Goal: Task Accomplishment & Management: Use online tool/utility

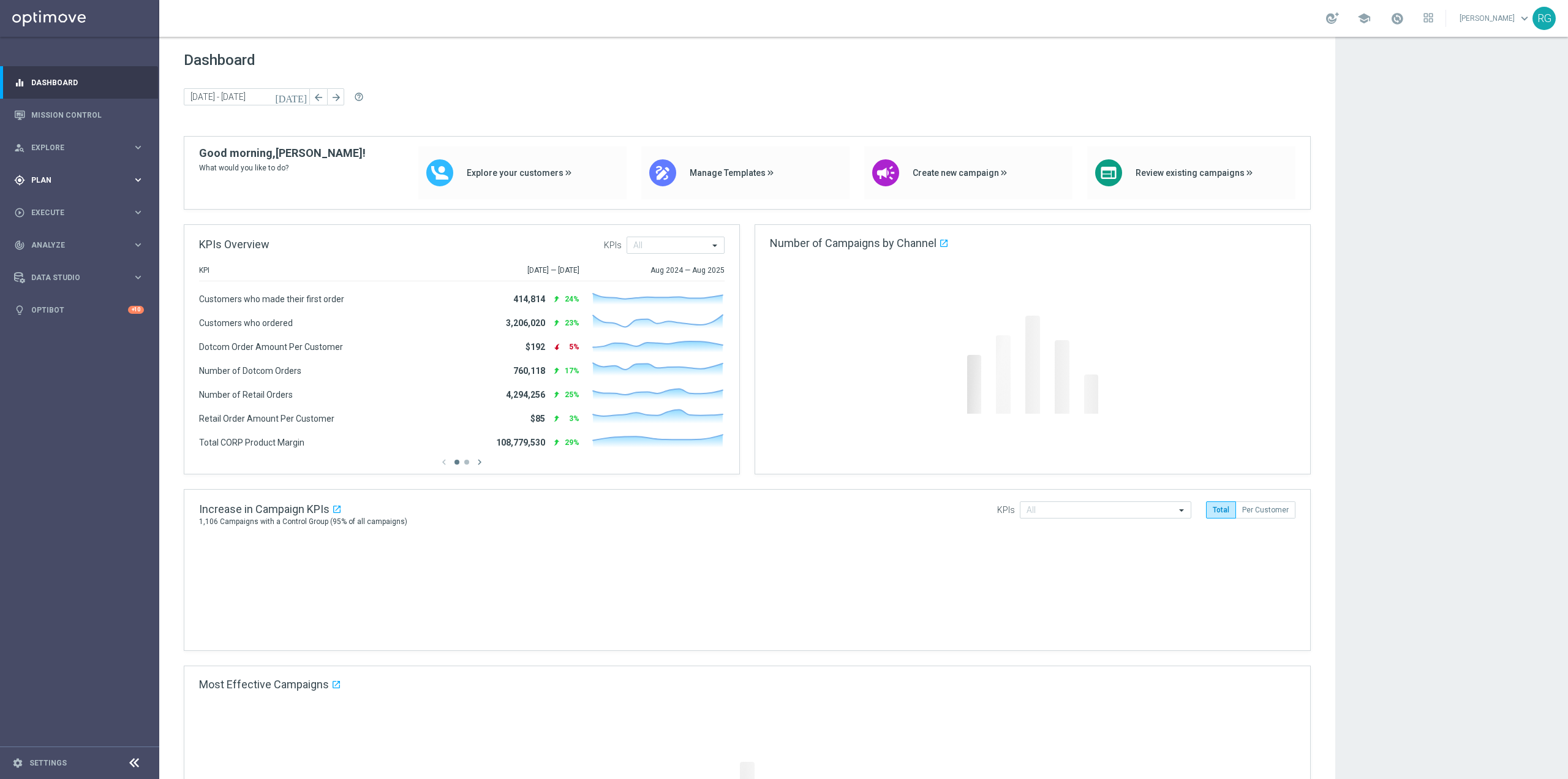
click at [73, 180] on span "Plan" at bounding box center [82, 180] width 101 height 8
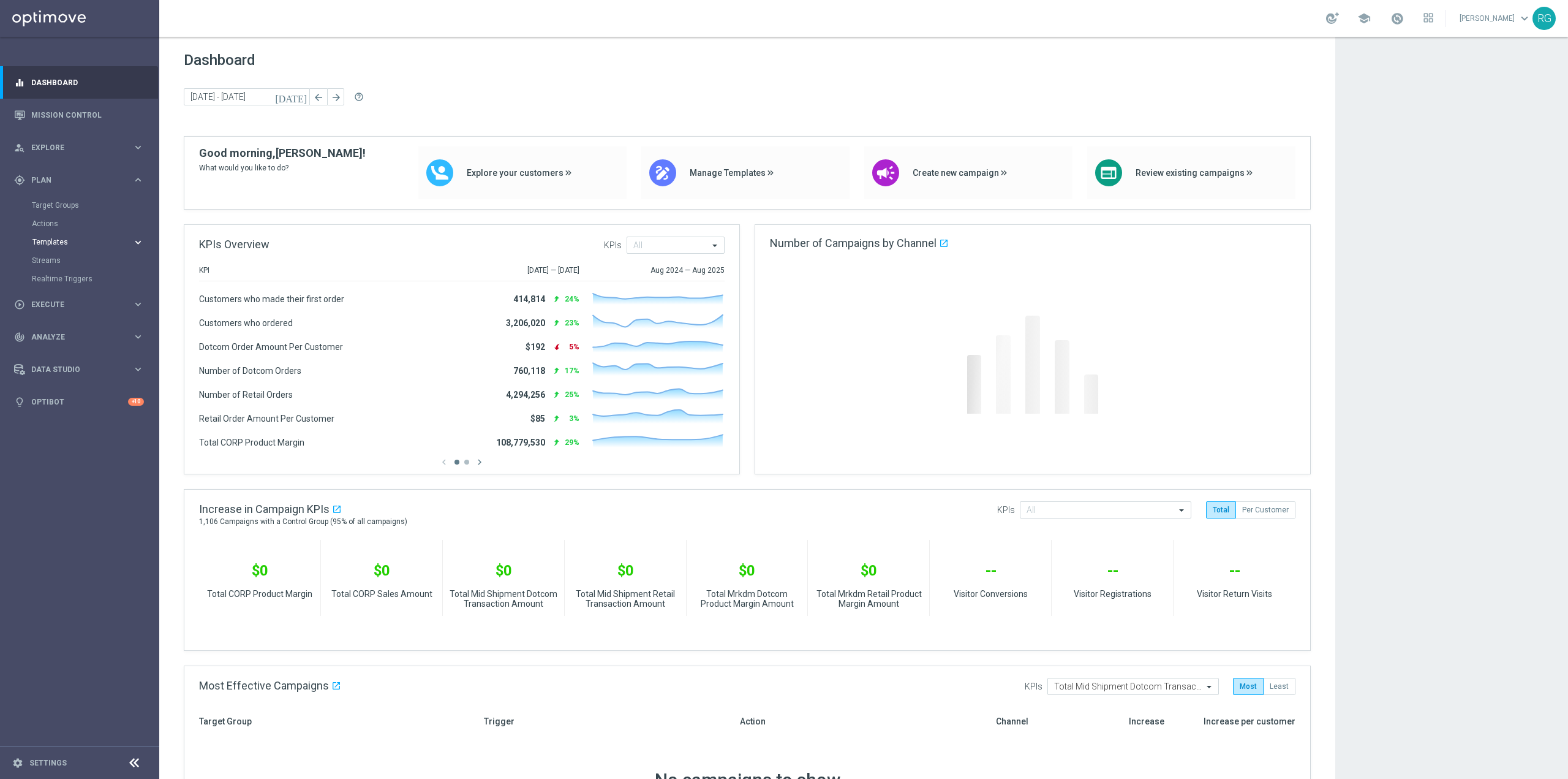
click at [62, 242] on span "Templates" at bounding box center [77, 242] width 88 height 8
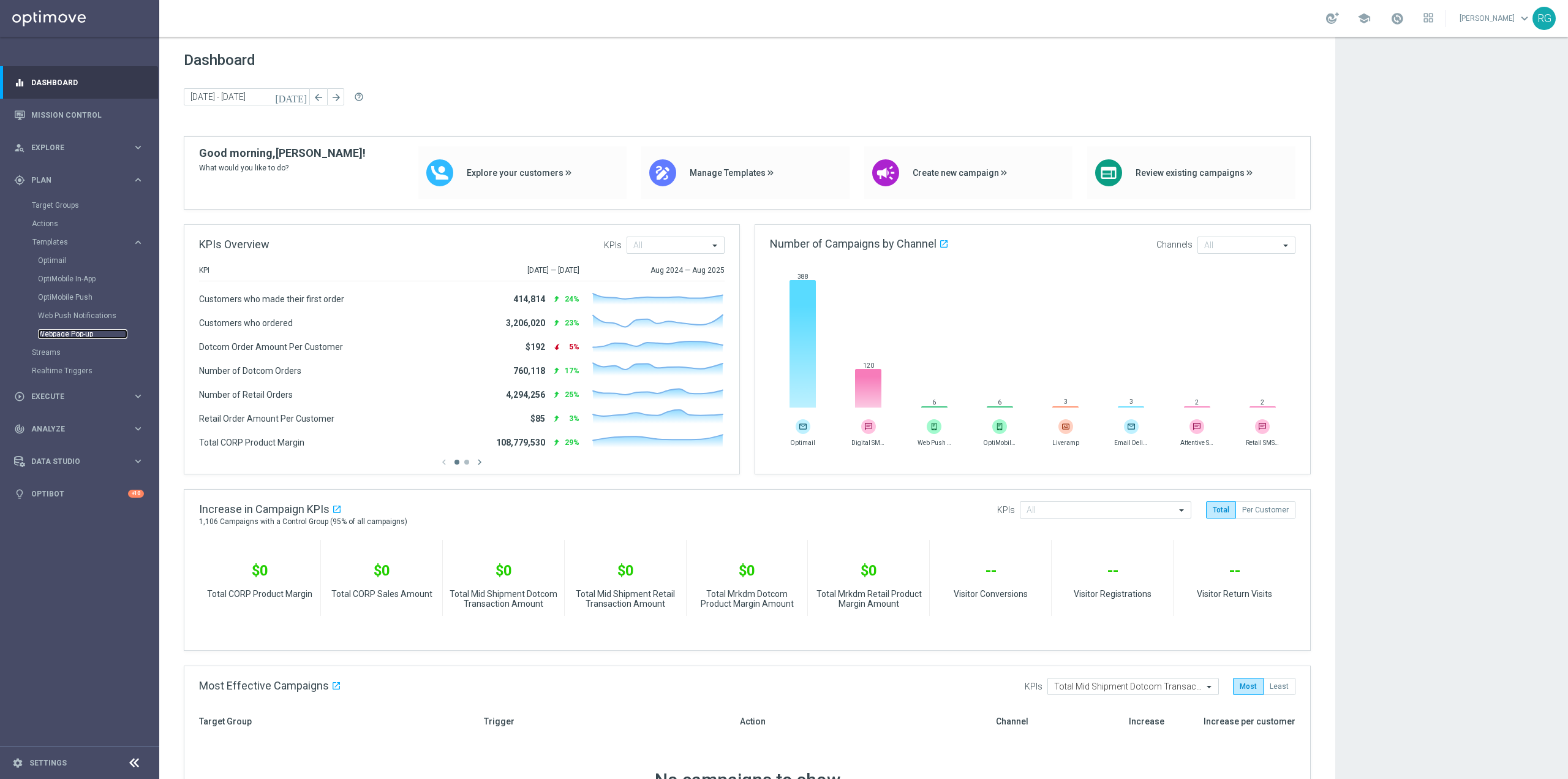
click at [66, 335] on link "Webpage Pop-up" at bounding box center [82, 334] width 89 height 10
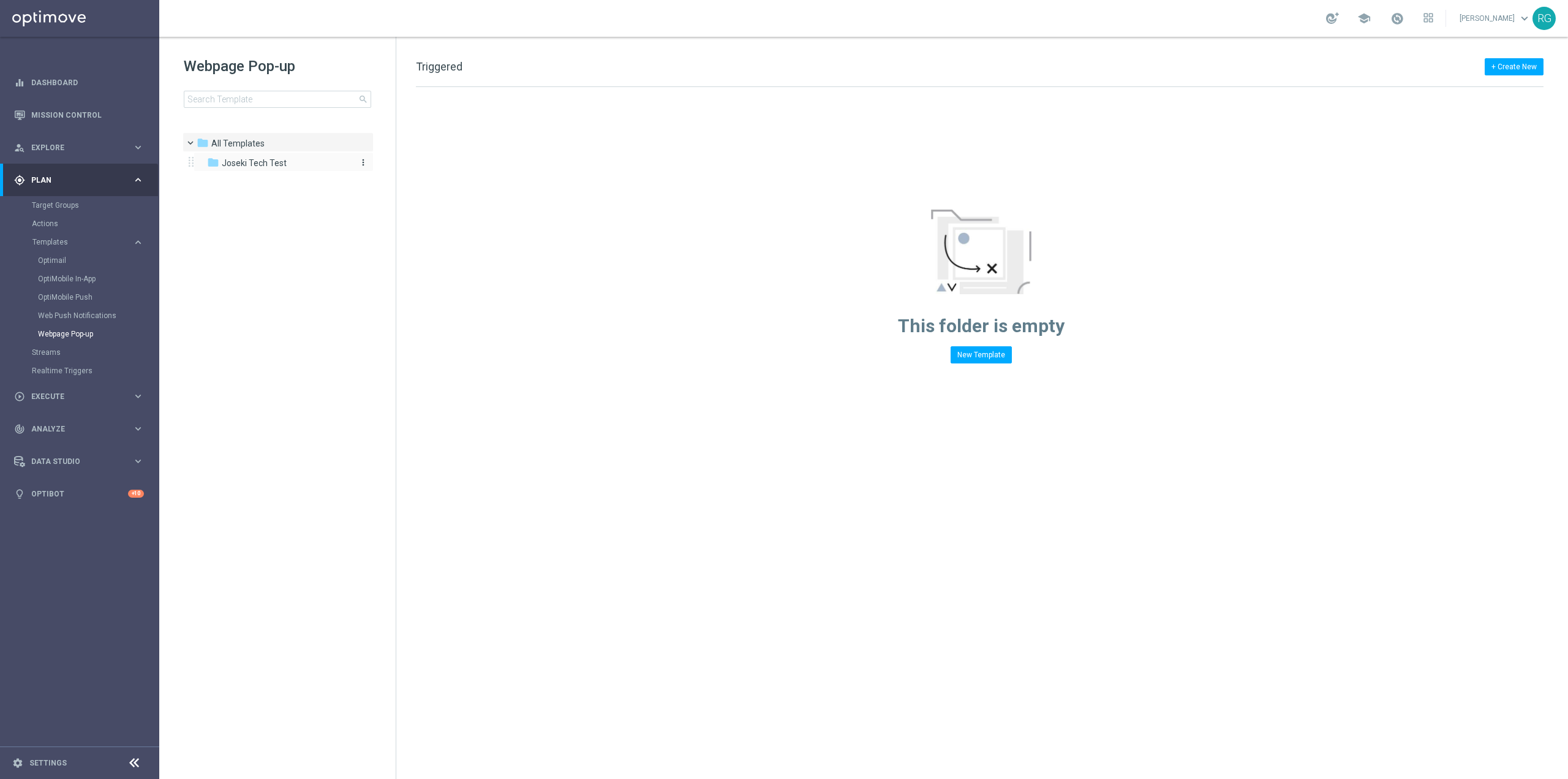
click at [268, 167] on span "Joseki Tech Test" at bounding box center [253, 163] width 65 height 11
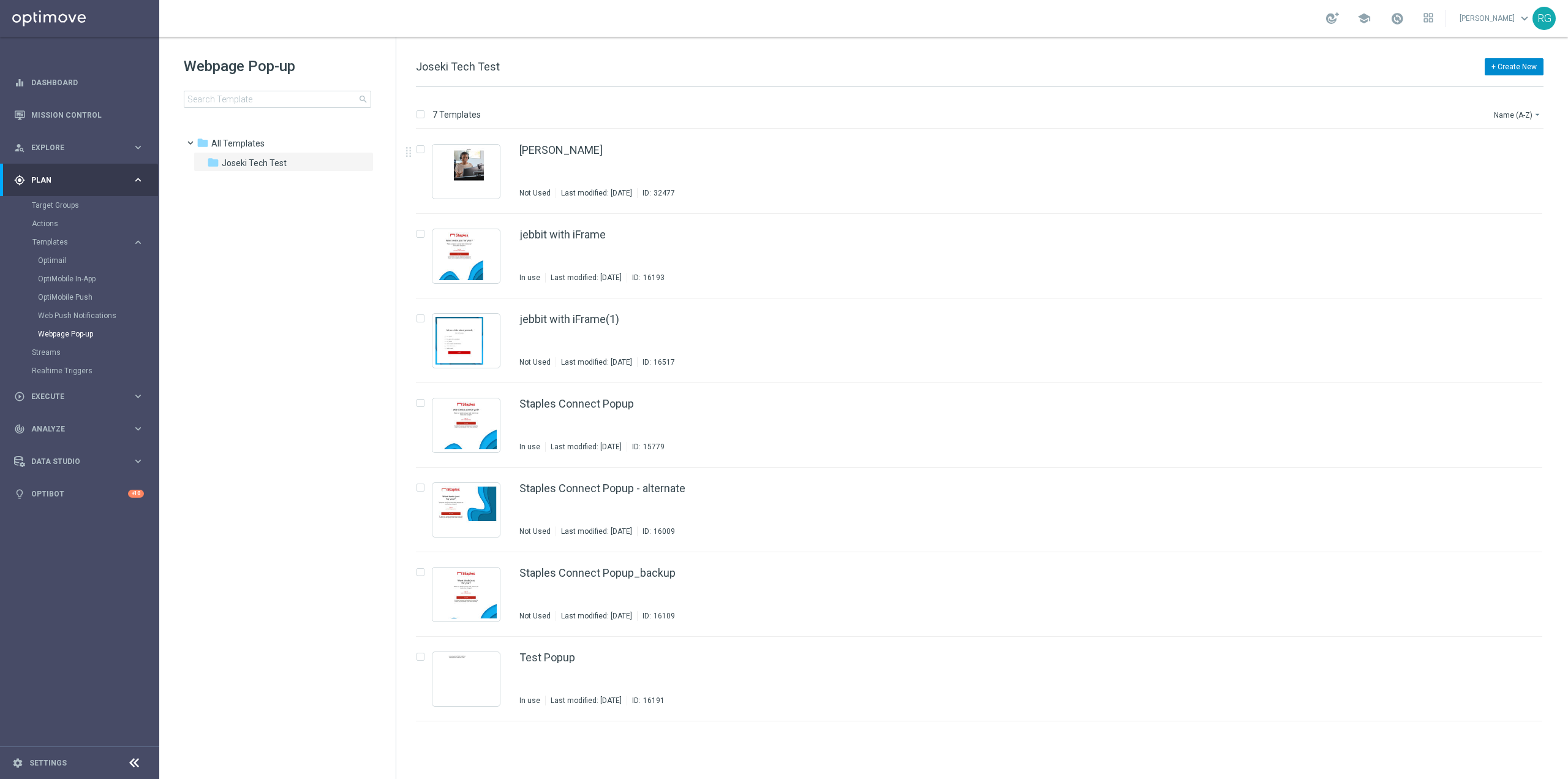
click at [1506, 63] on button "+ Create New" at bounding box center [1514, 67] width 59 height 17
click at [1490, 88] on span "New Template" at bounding box center [1480, 88] width 49 height 8
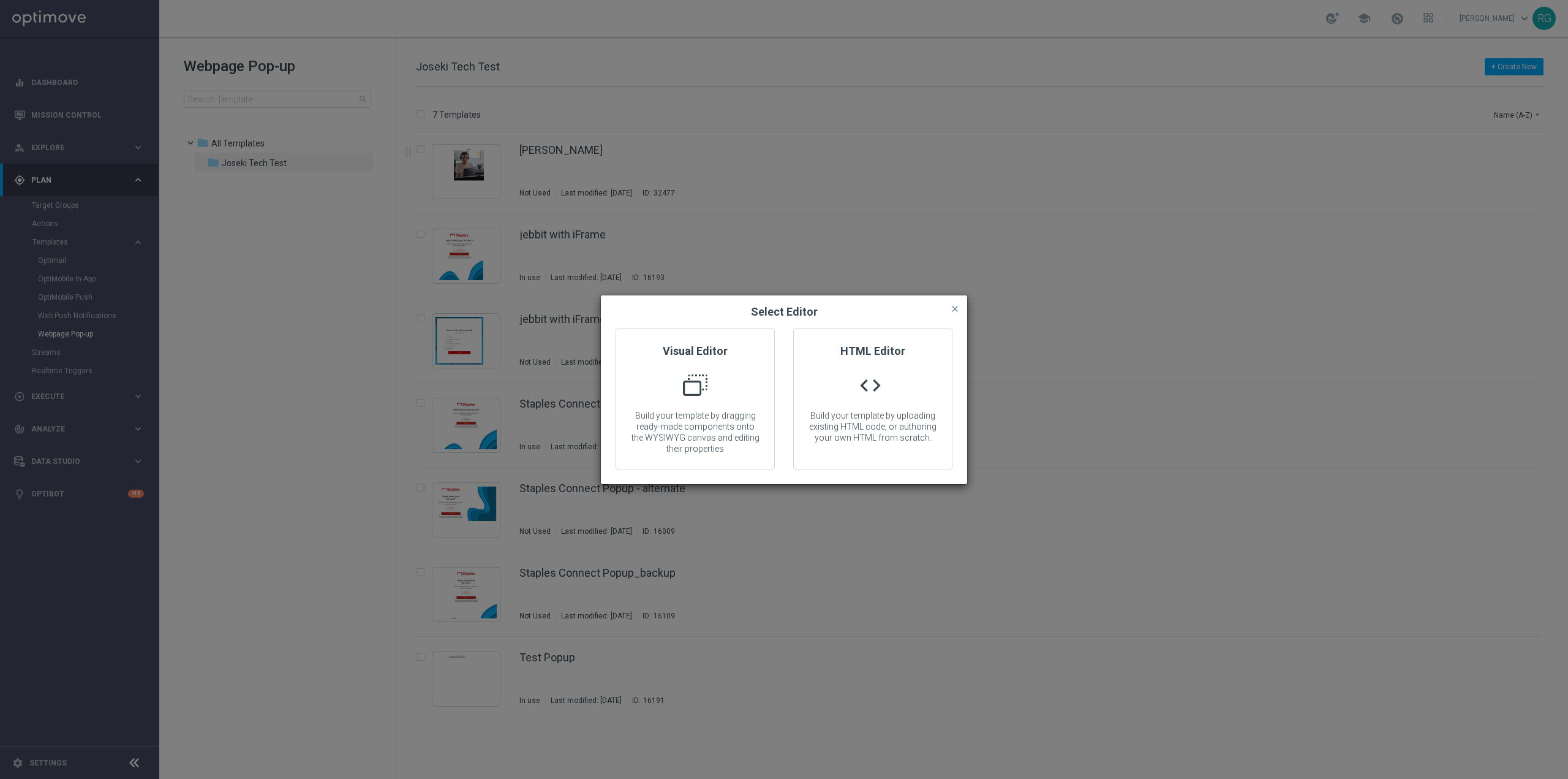
click at [856, 381] on div "HTML Editor code Build your template by uploading existing HTML code, or author…" at bounding box center [872, 398] width 159 height 141
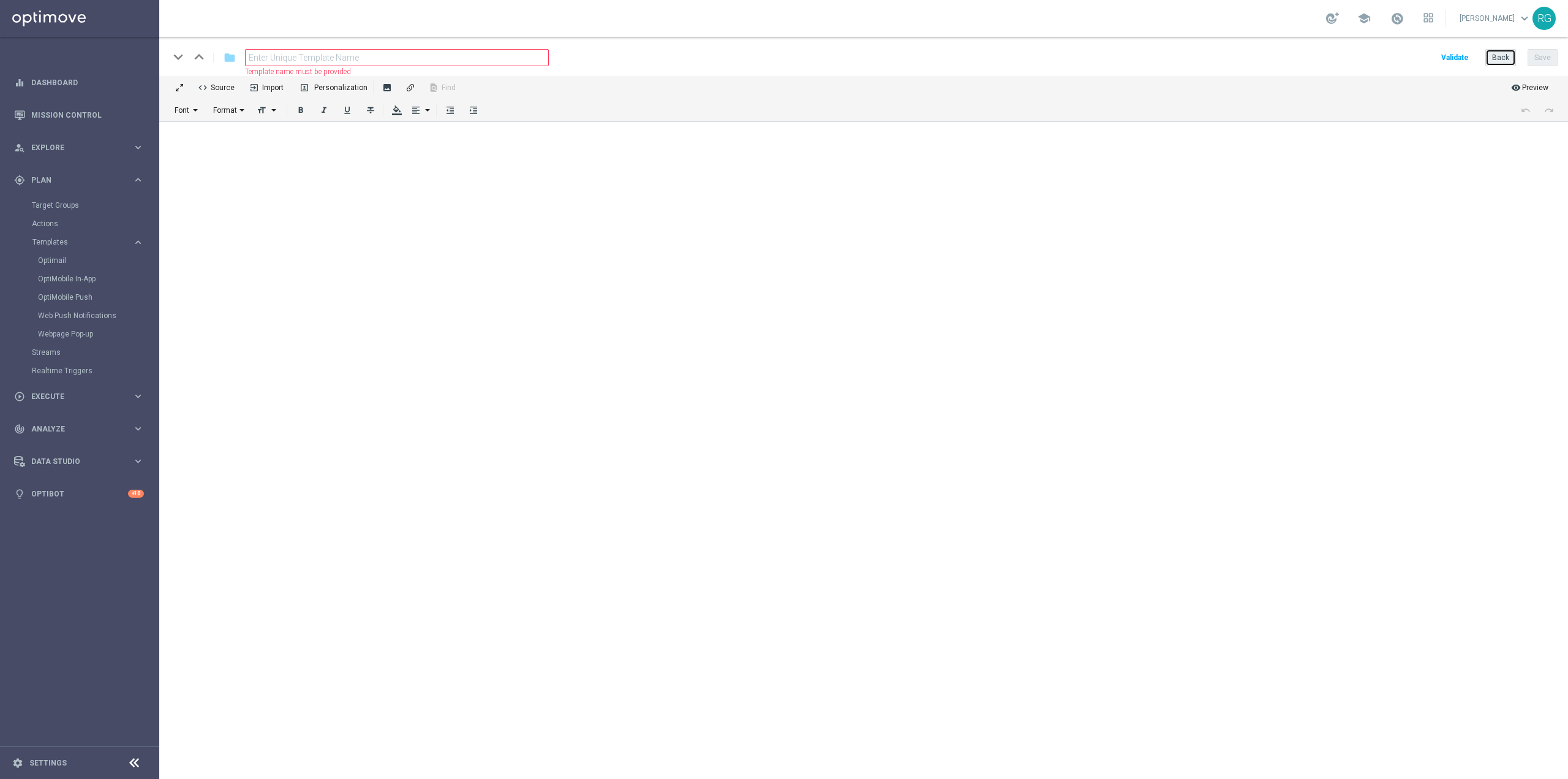
click at [1496, 57] on button "Back" at bounding box center [1501, 57] width 30 height 17
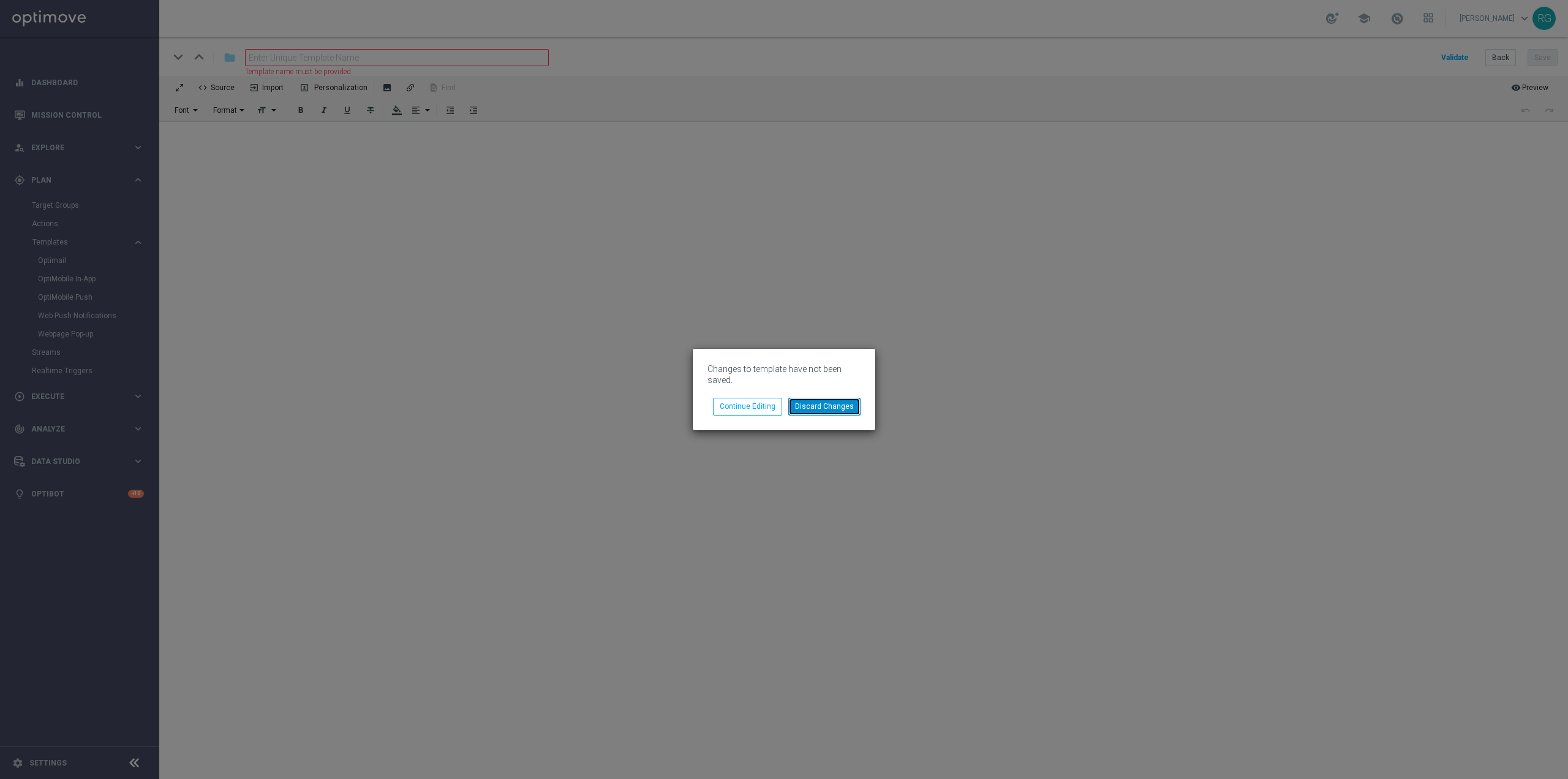
click at [832, 414] on button "Discard Changes" at bounding box center [824, 406] width 72 height 17
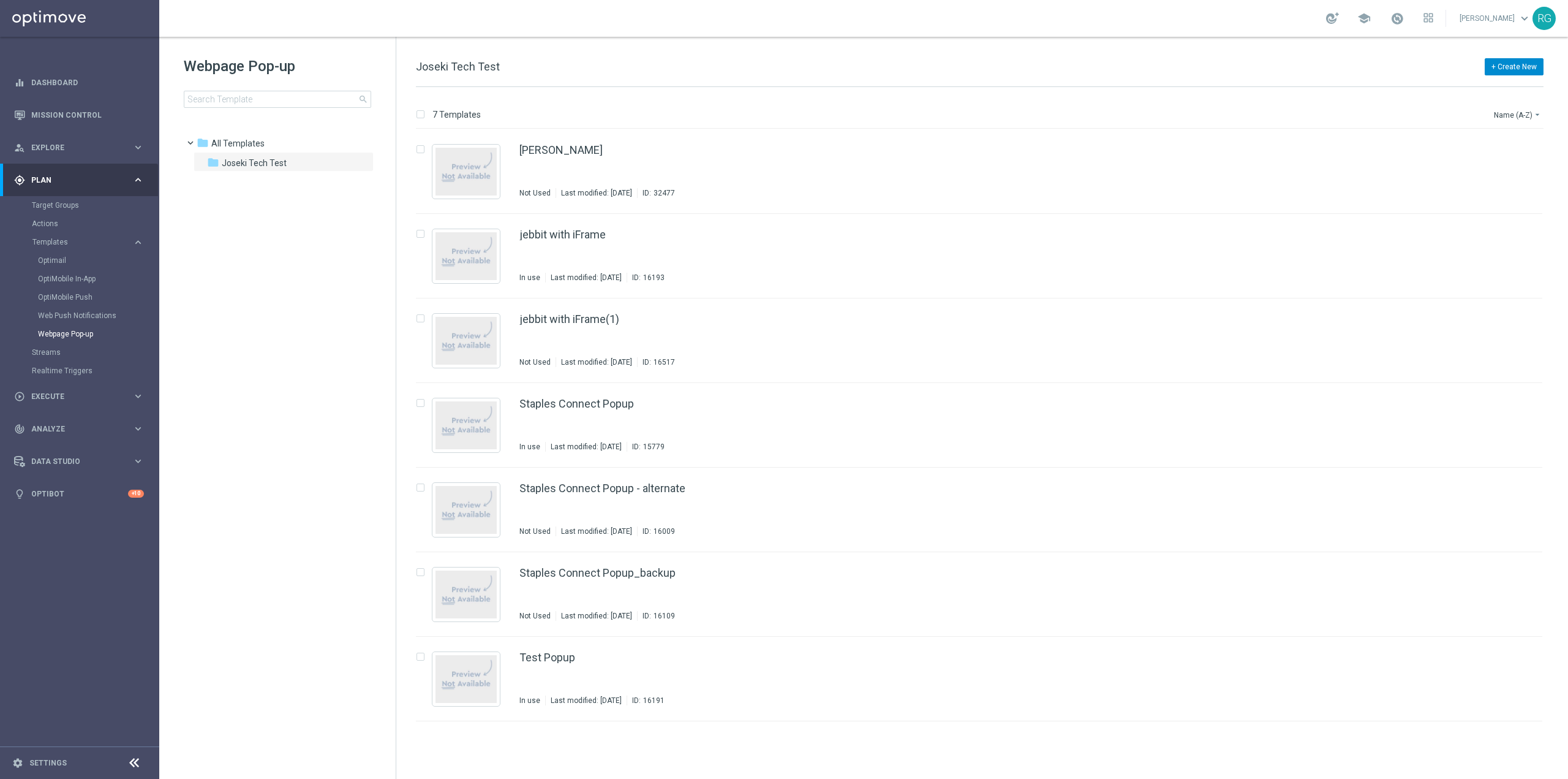
click at [1513, 67] on button "+ Create New" at bounding box center [1514, 67] width 59 height 17
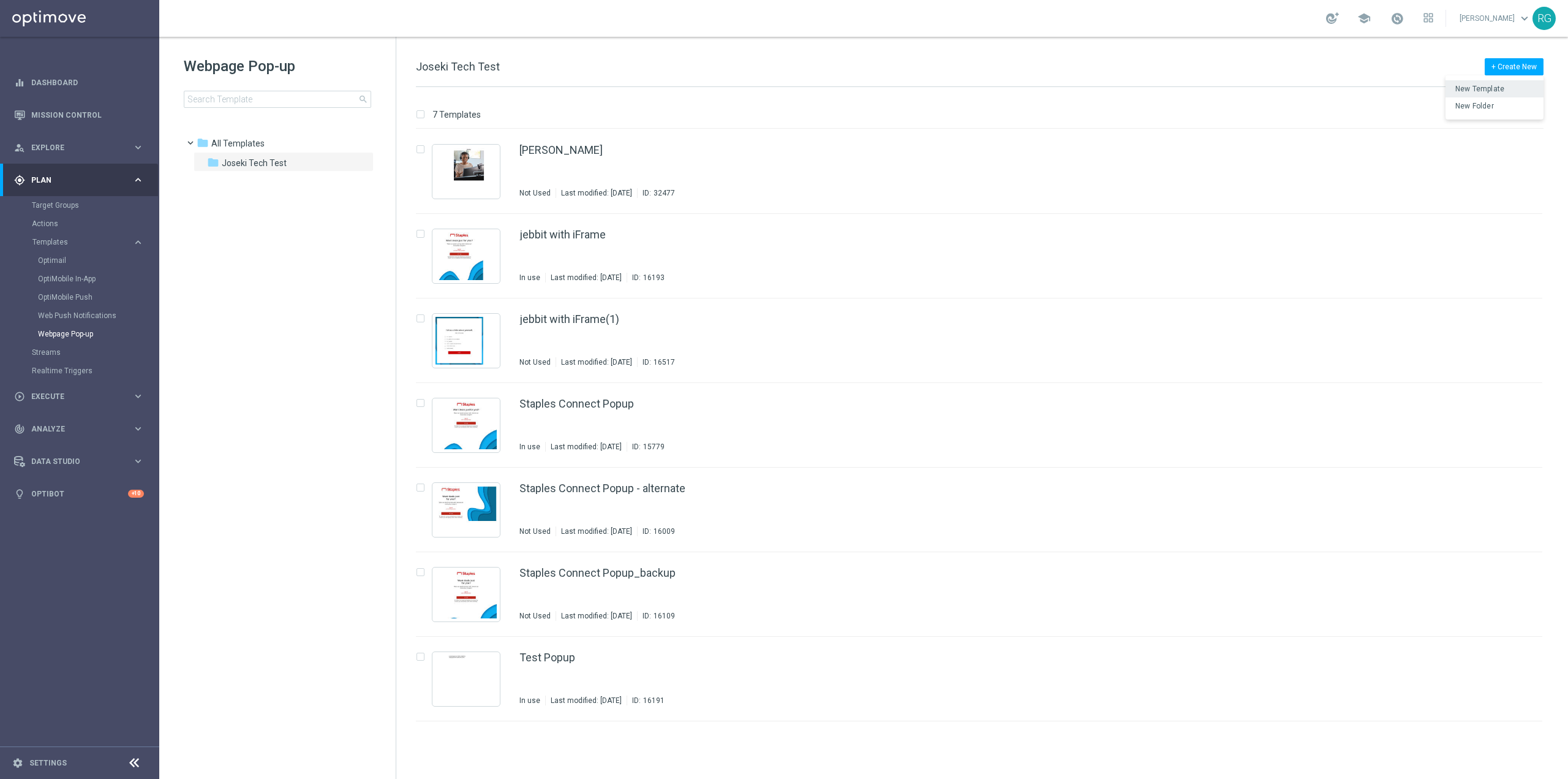
click at [1490, 91] on span "New Template" at bounding box center [1480, 88] width 49 height 8
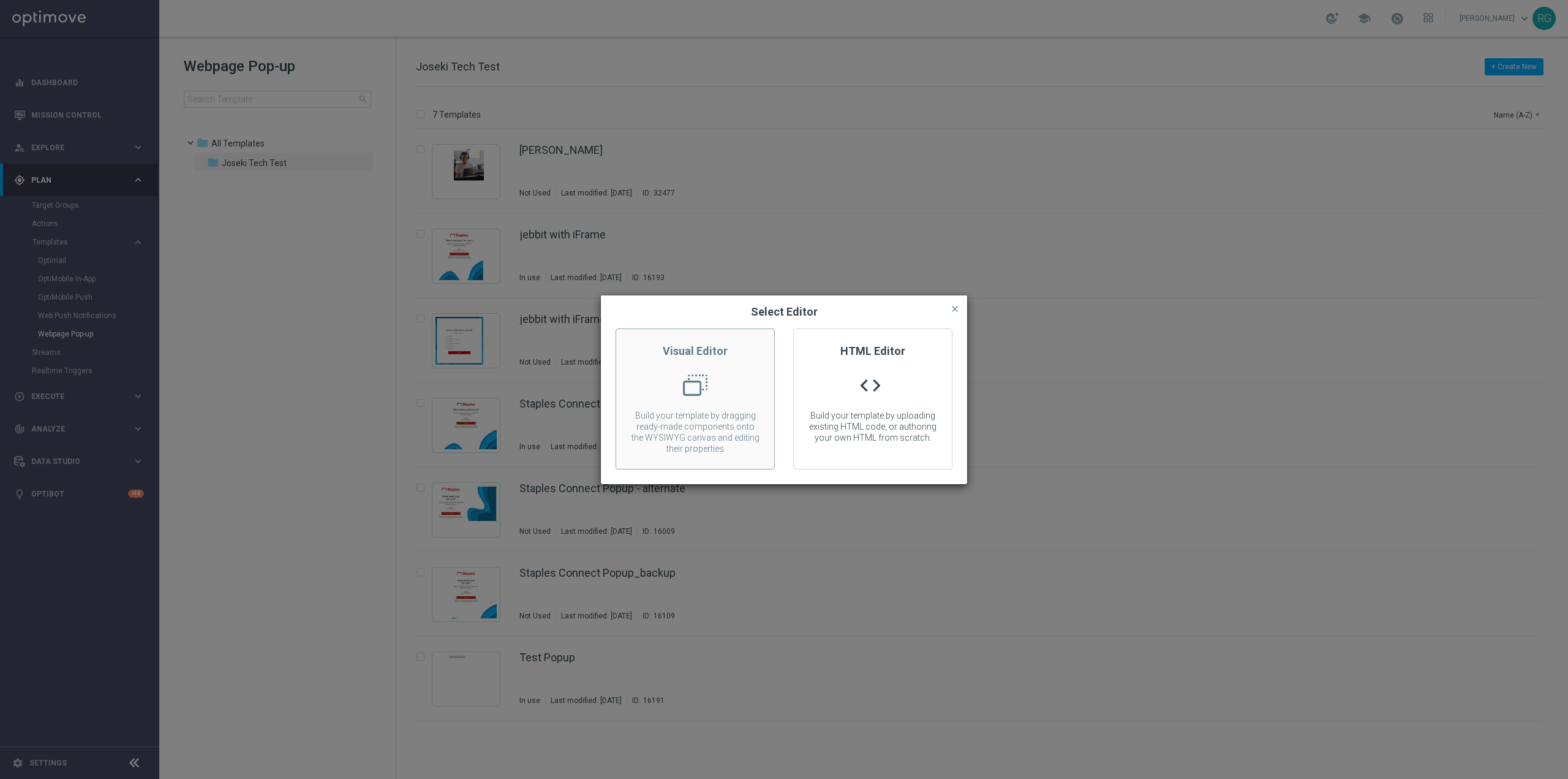
click at [689, 401] on div at bounding box center [695, 390] width 158 height 34
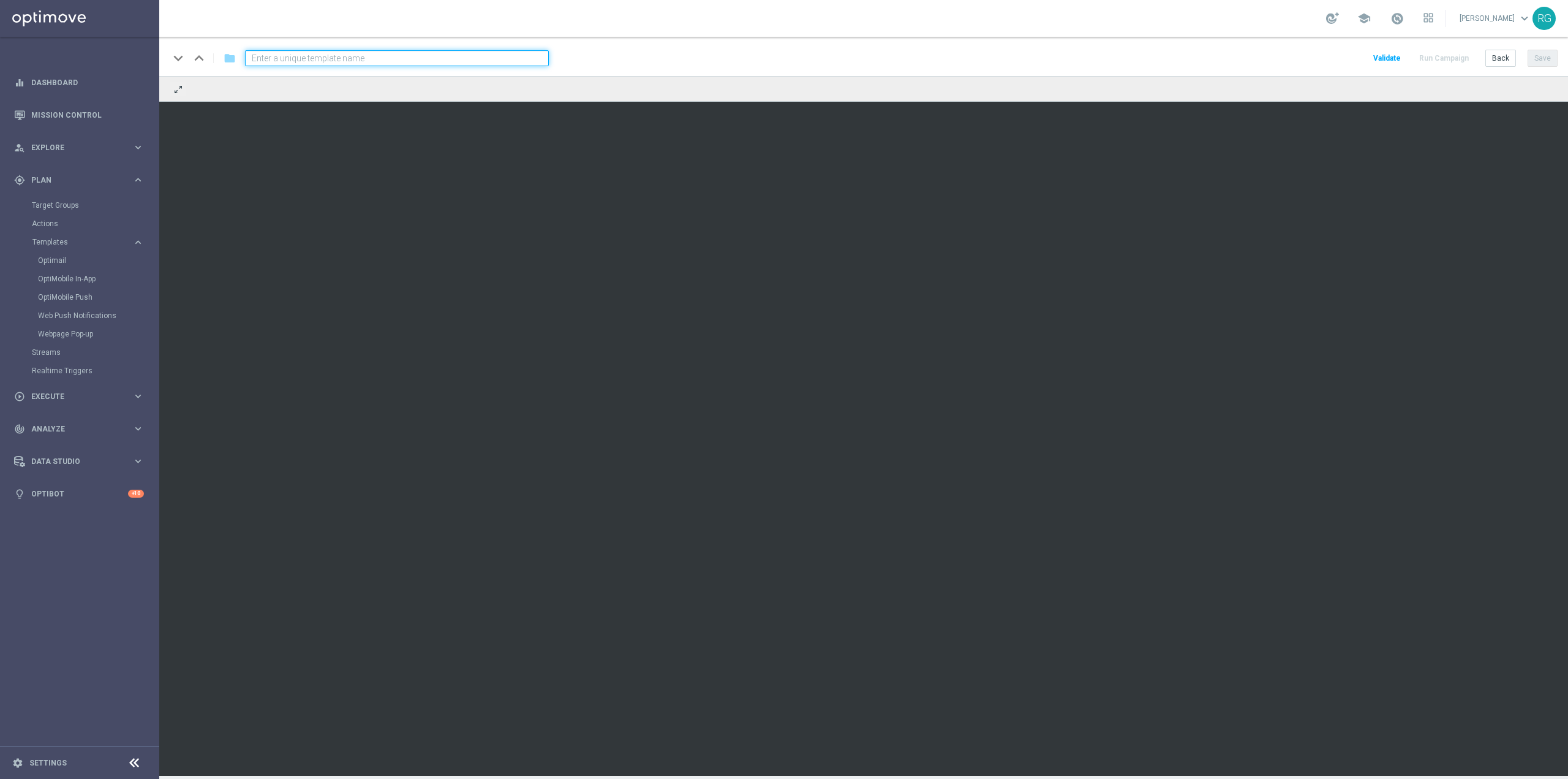
click at [428, 55] on input at bounding box center [396, 58] width 304 height 16
type input "adact test"
click at [1547, 57] on button "Save" at bounding box center [1543, 58] width 30 height 17
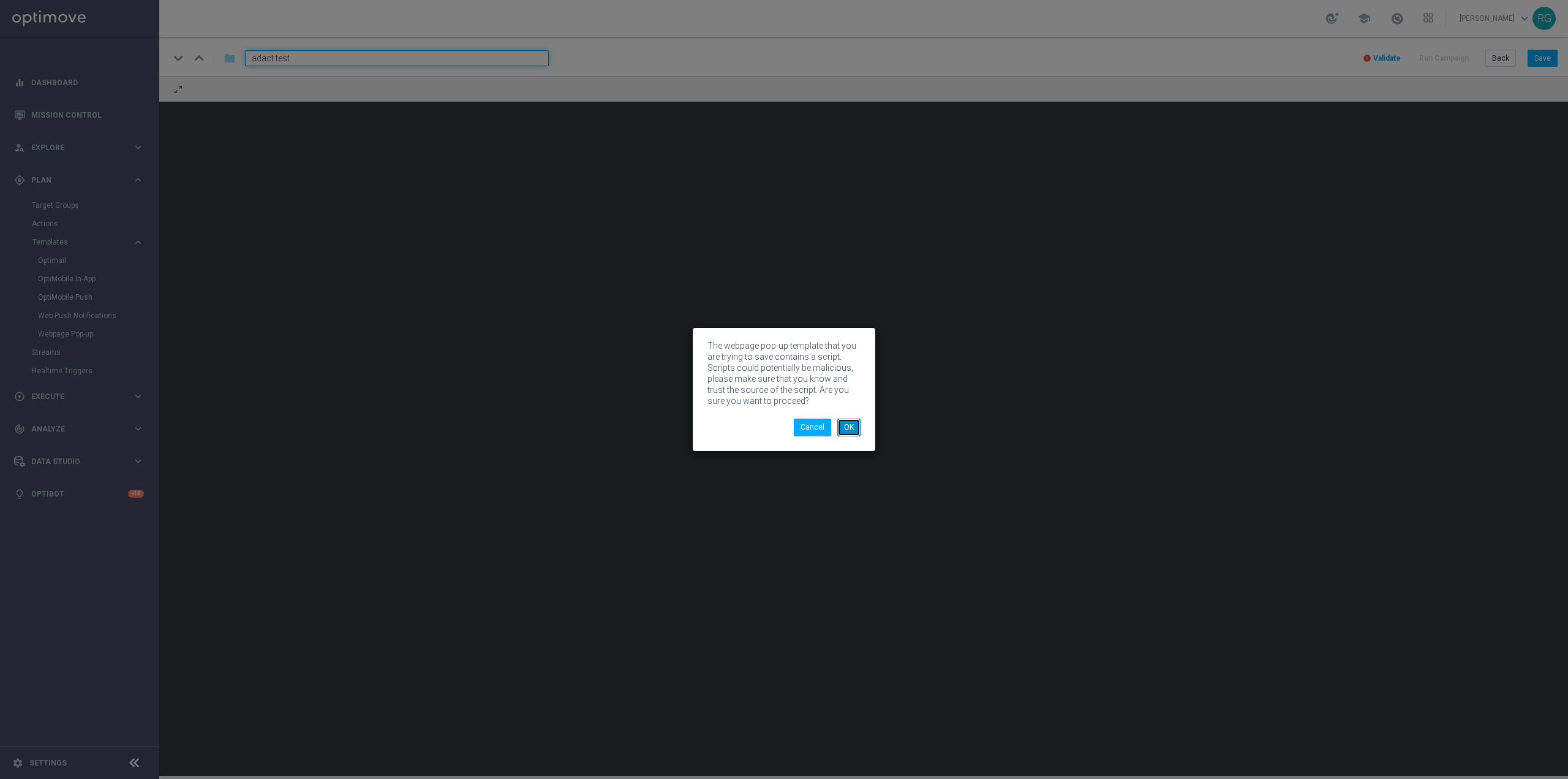
click at [853, 426] on button "OK" at bounding box center [849, 427] width 24 height 17
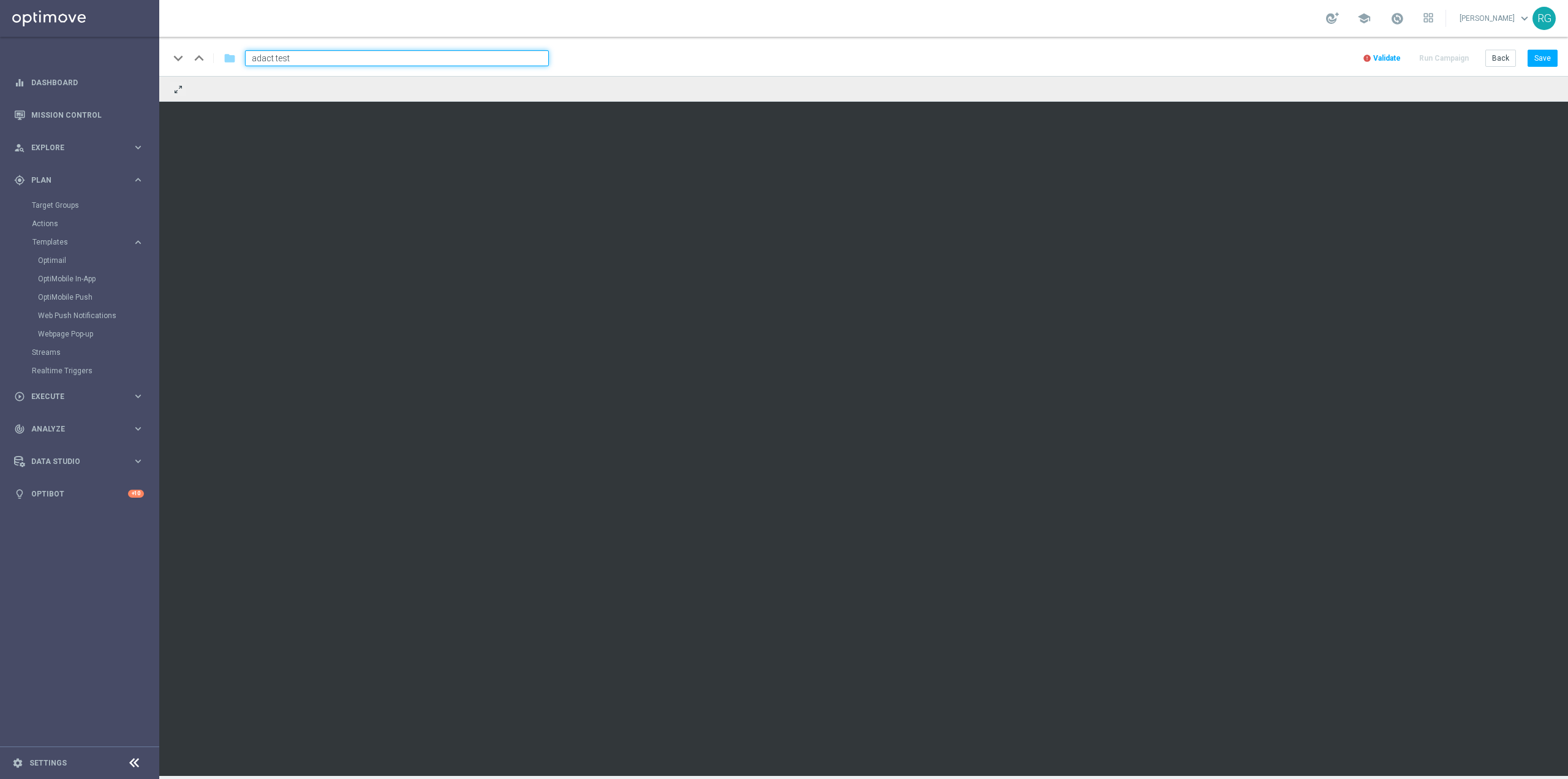
click at [1400, 64] on button "error Validate" at bounding box center [1381, 59] width 41 height 17
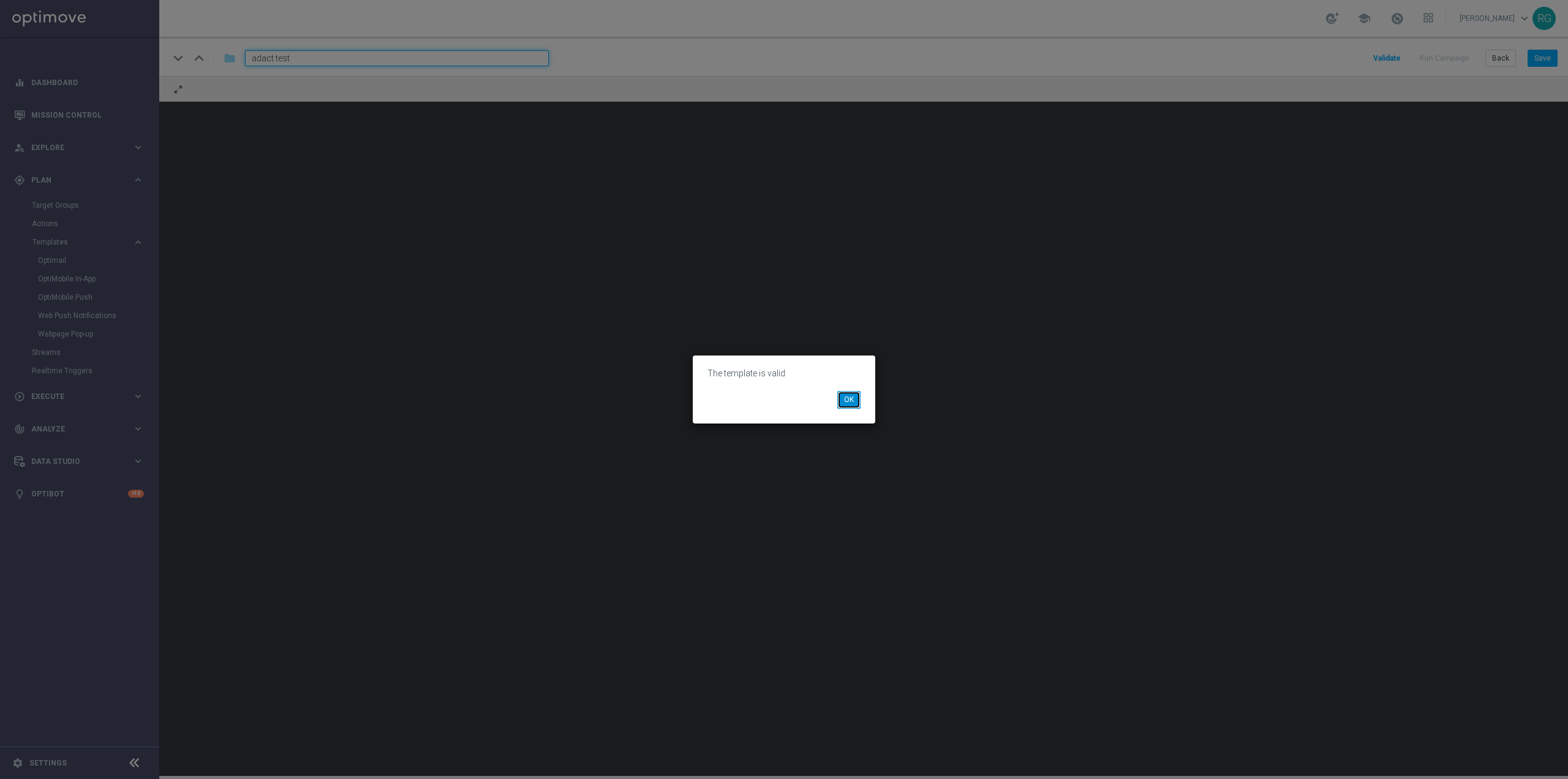
click at [849, 397] on button "OK" at bounding box center [849, 399] width 24 height 17
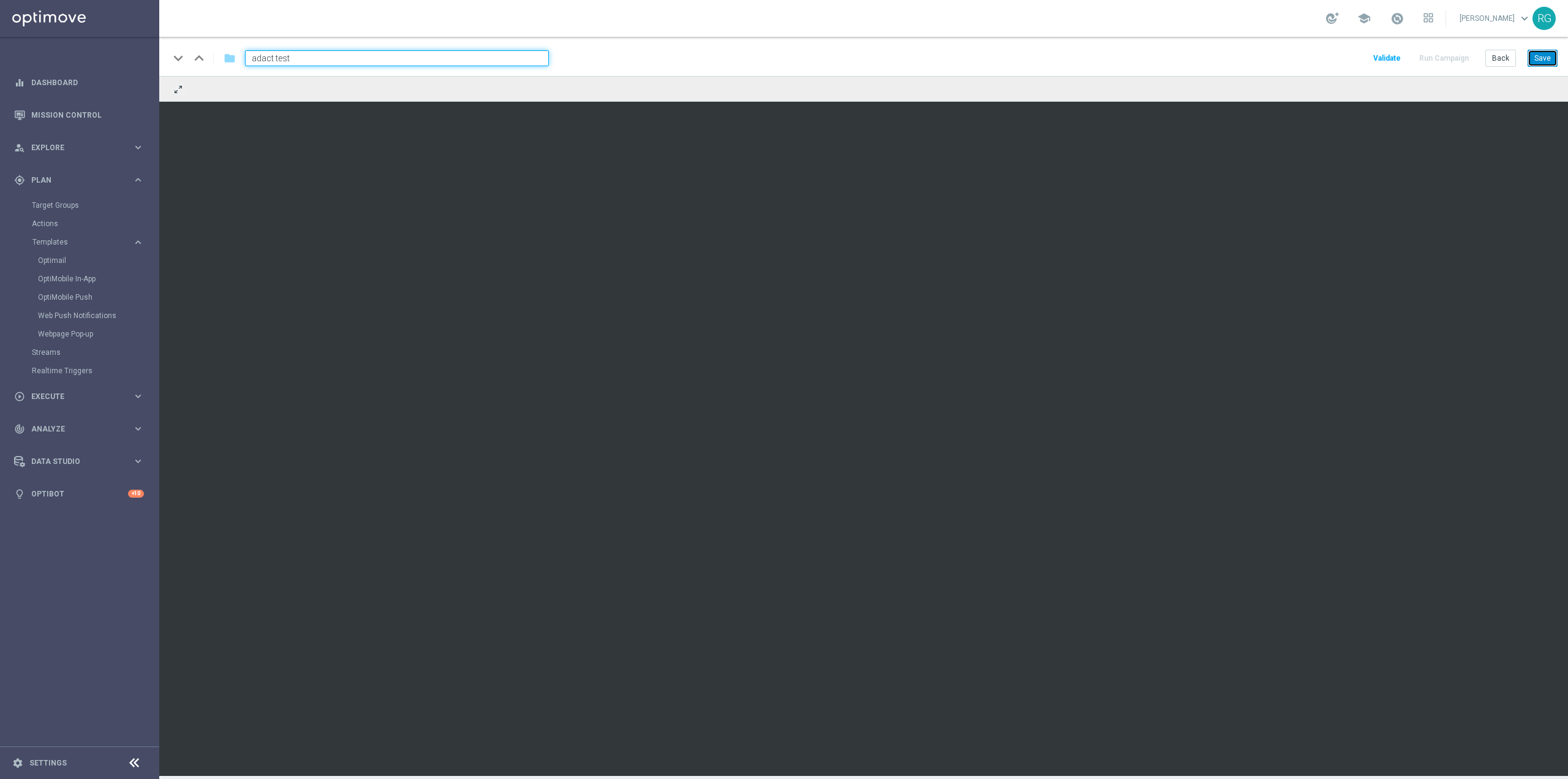
click at [1541, 56] on button "Save" at bounding box center [1543, 58] width 30 height 17
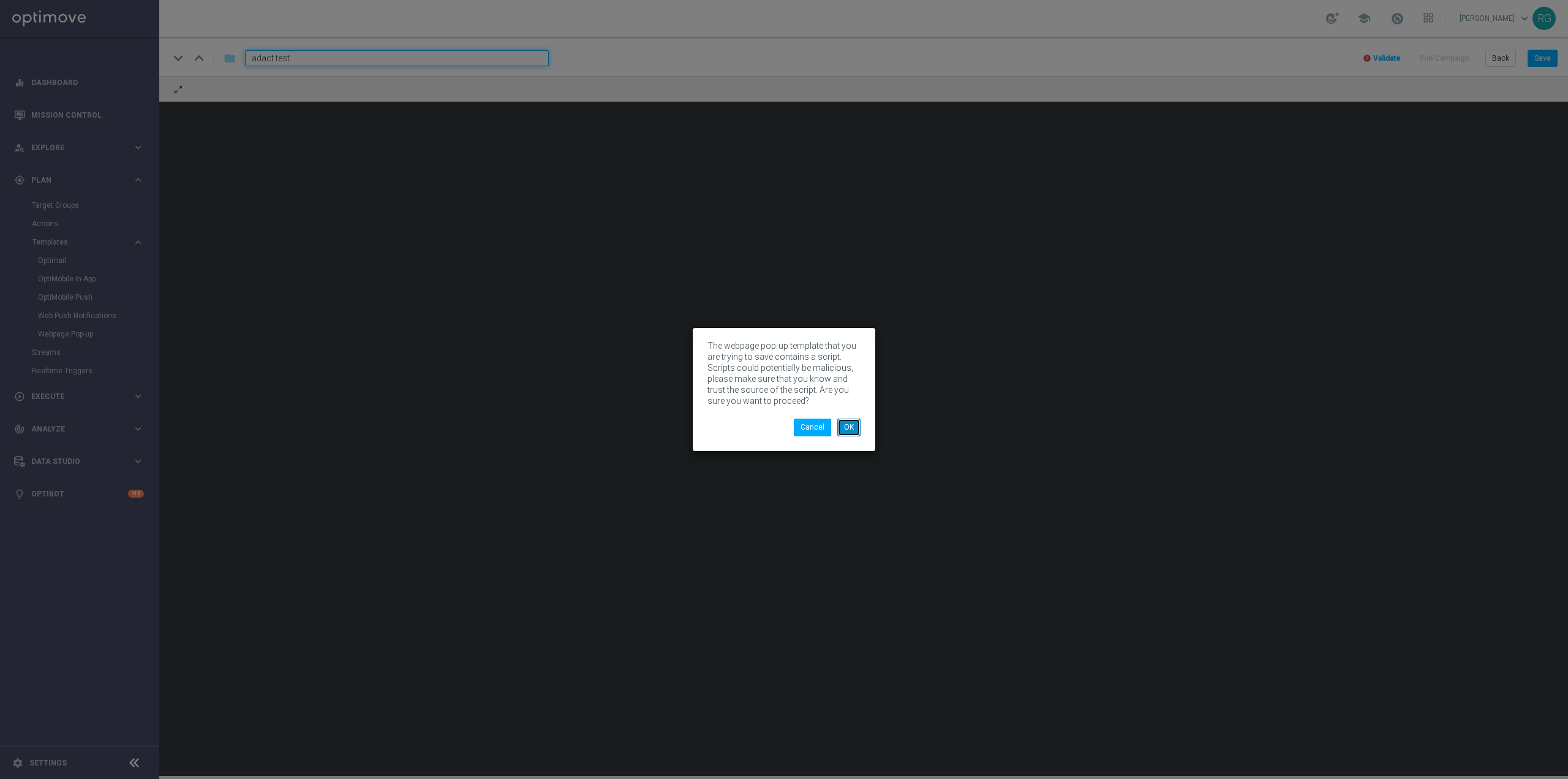
click at [850, 431] on button "OK" at bounding box center [849, 427] width 24 height 17
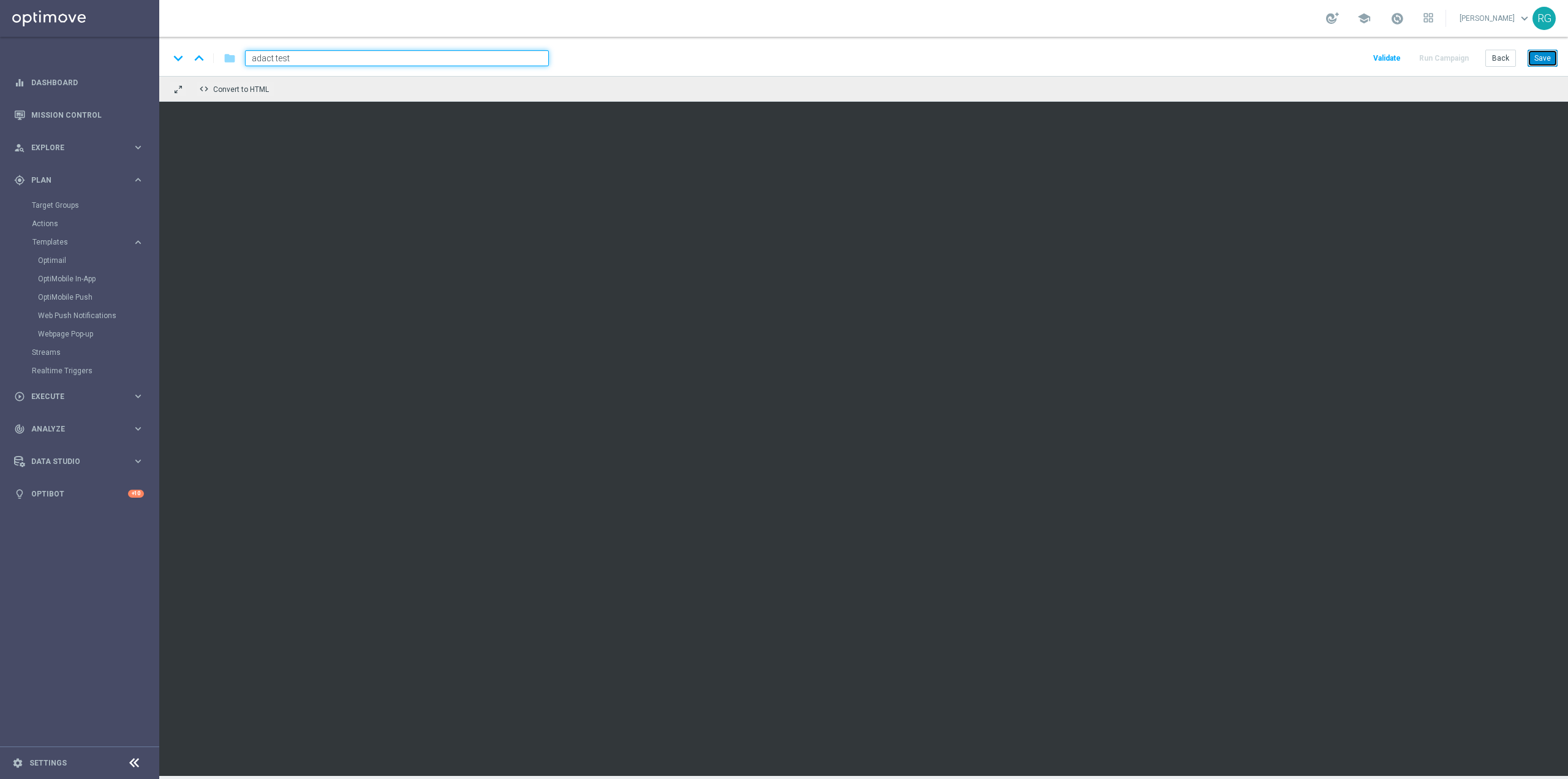
click at [1544, 59] on button "Save" at bounding box center [1543, 58] width 30 height 17
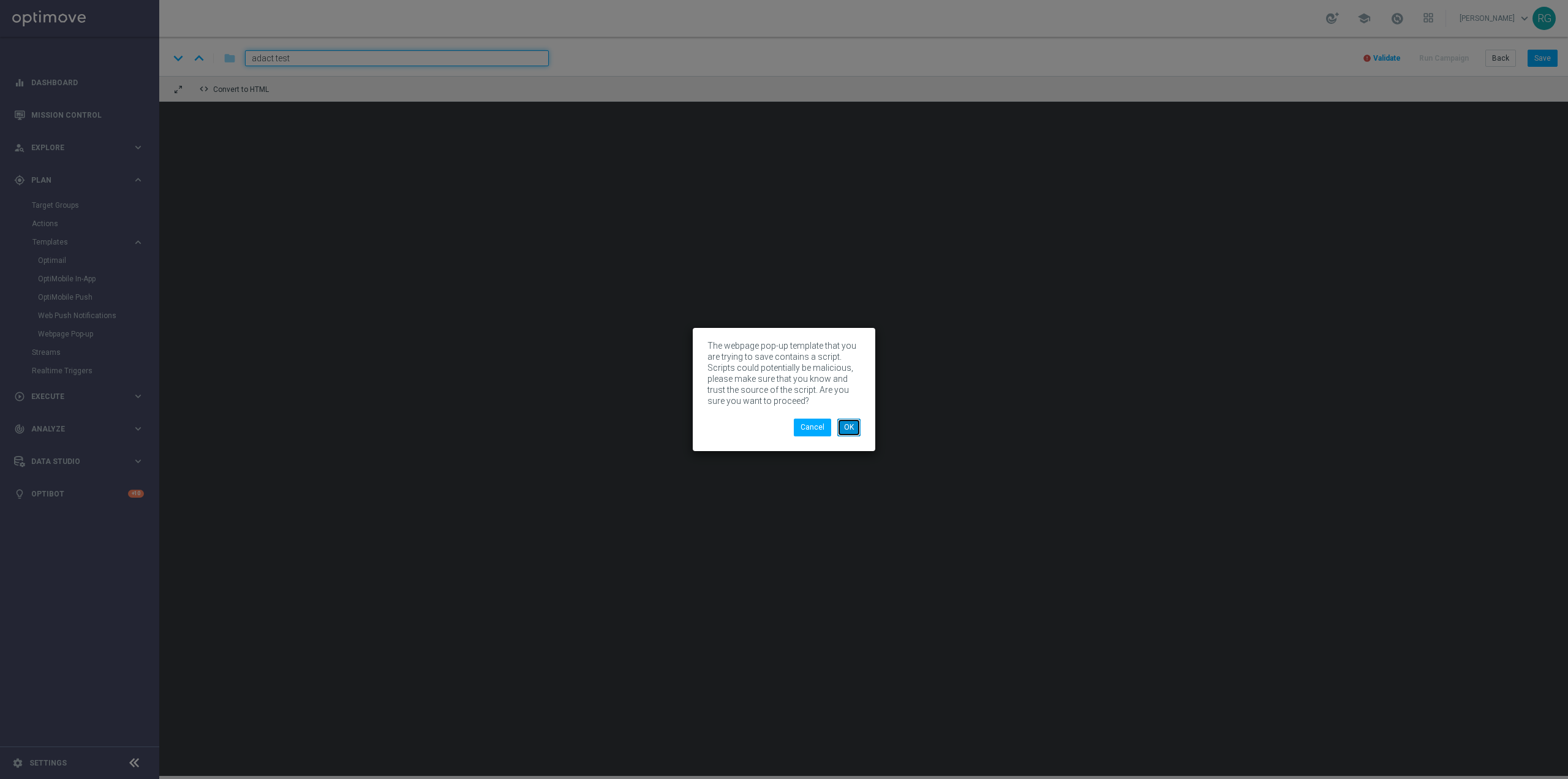
click at [849, 429] on button "OK" at bounding box center [849, 427] width 24 height 17
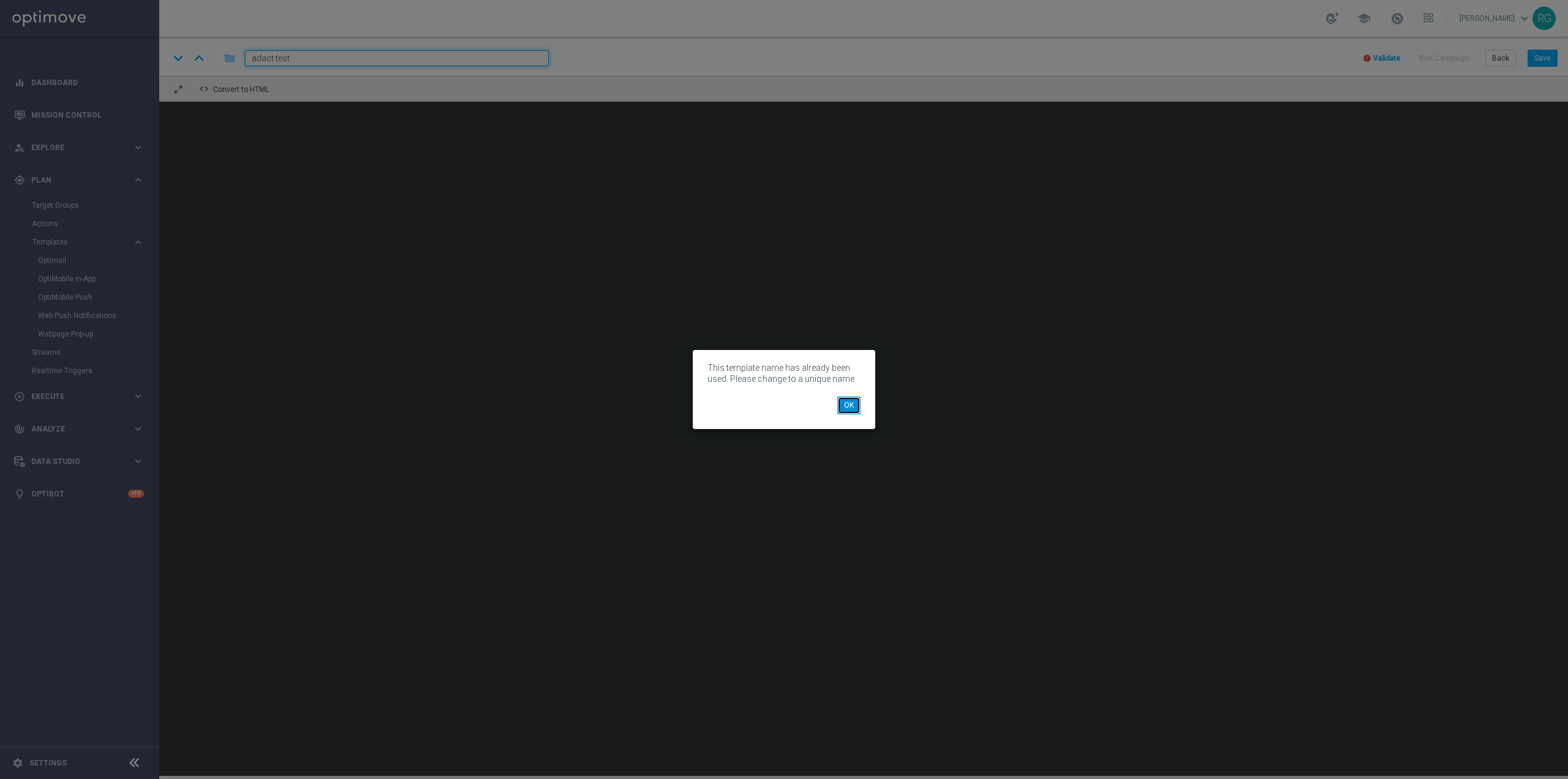
click at [853, 411] on button "OK" at bounding box center [849, 405] width 24 height 17
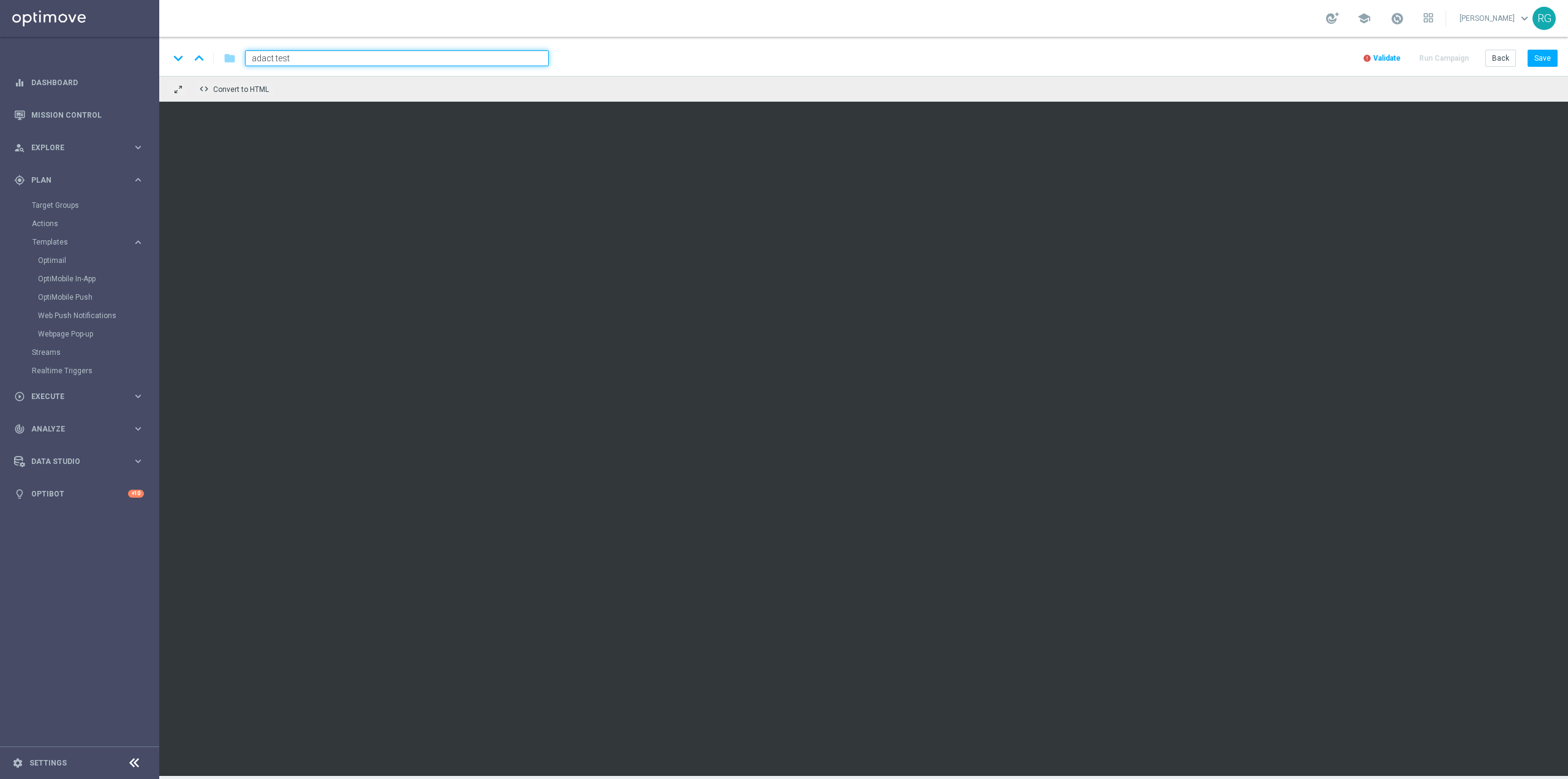
click at [1474, 59] on div "error Validate Run Campaign Back Save" at bounding box center [1459, 58] width 197 height 16
click at [1500, 60] on button "Back" at bounding box center [1501, 58] width 30 height 17
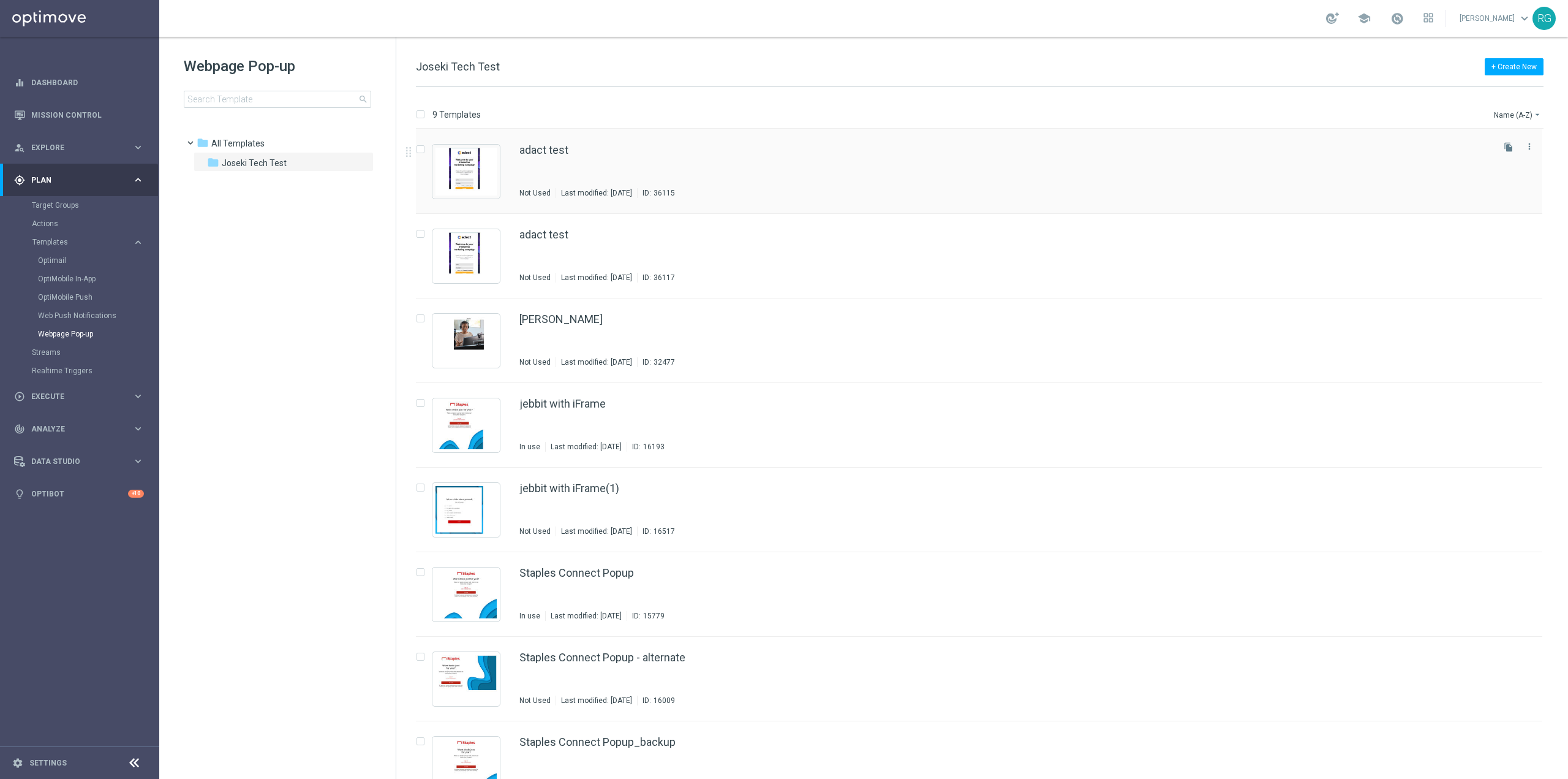
click at [788, 161] on div "adact test Not Used Last modified: Wednesday, September 10, 2025 ID: 36115" at bounding box center [1005, 171] width 971 height 53
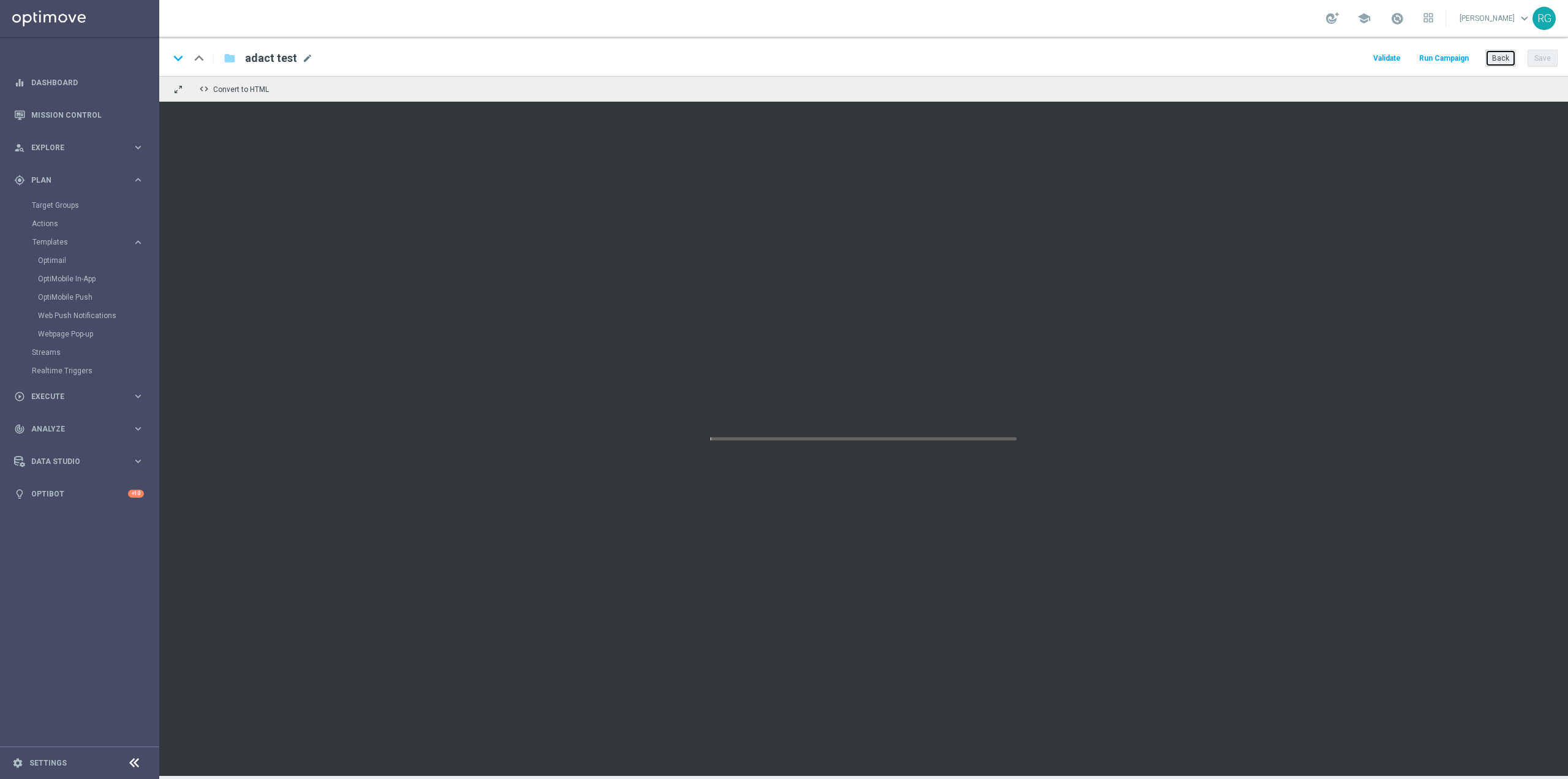
click at [1494, 57] on button "Back" at bounding box center [1501, 58] width 30 height 17
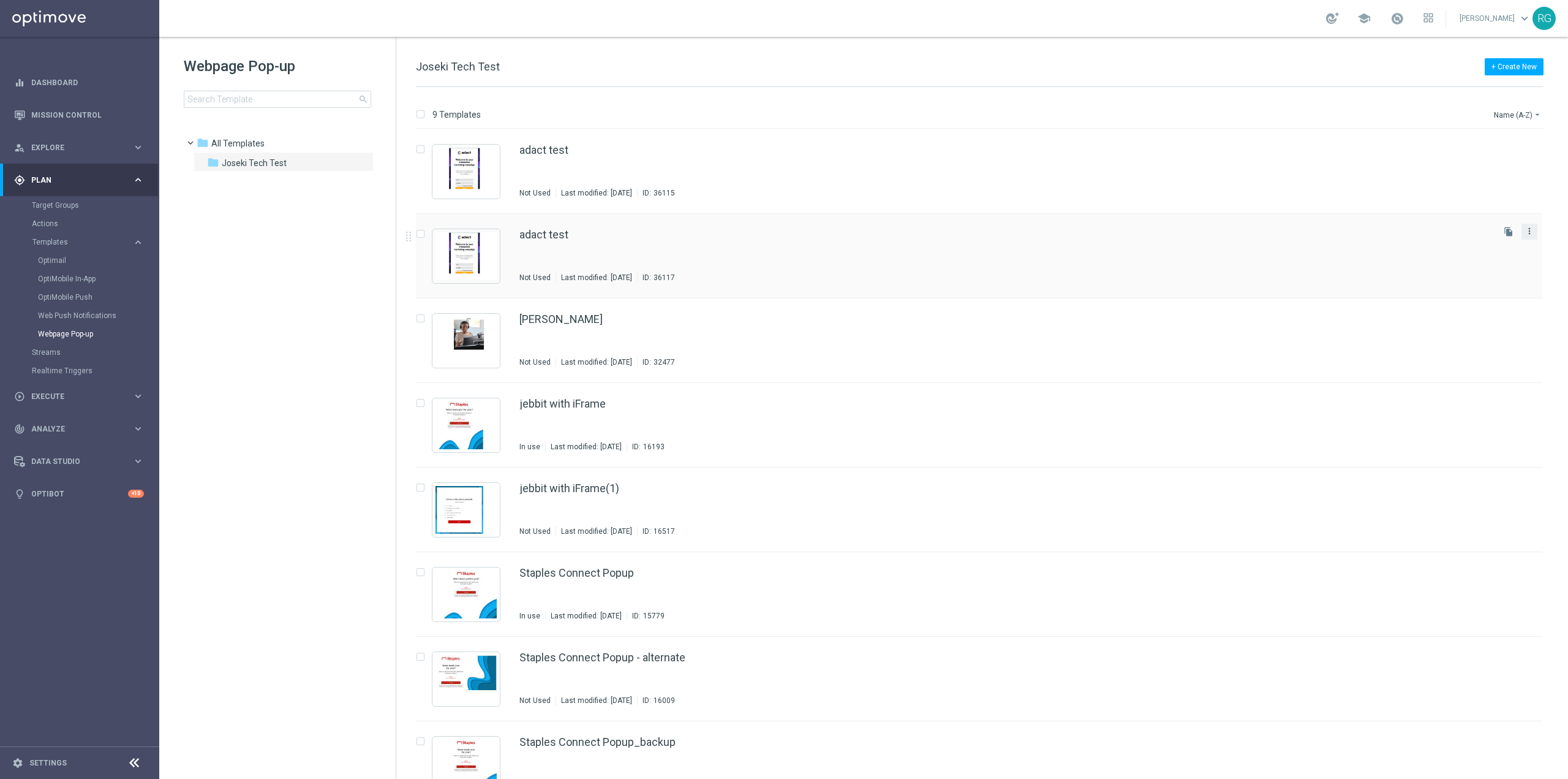
click at [1525, 232] on icon "more_vert" at bounding box center [1529, 232] width 10 height 10
click at [1477, 280] on div "Delete" at bounding box center [1478, 279] width 74 height 8
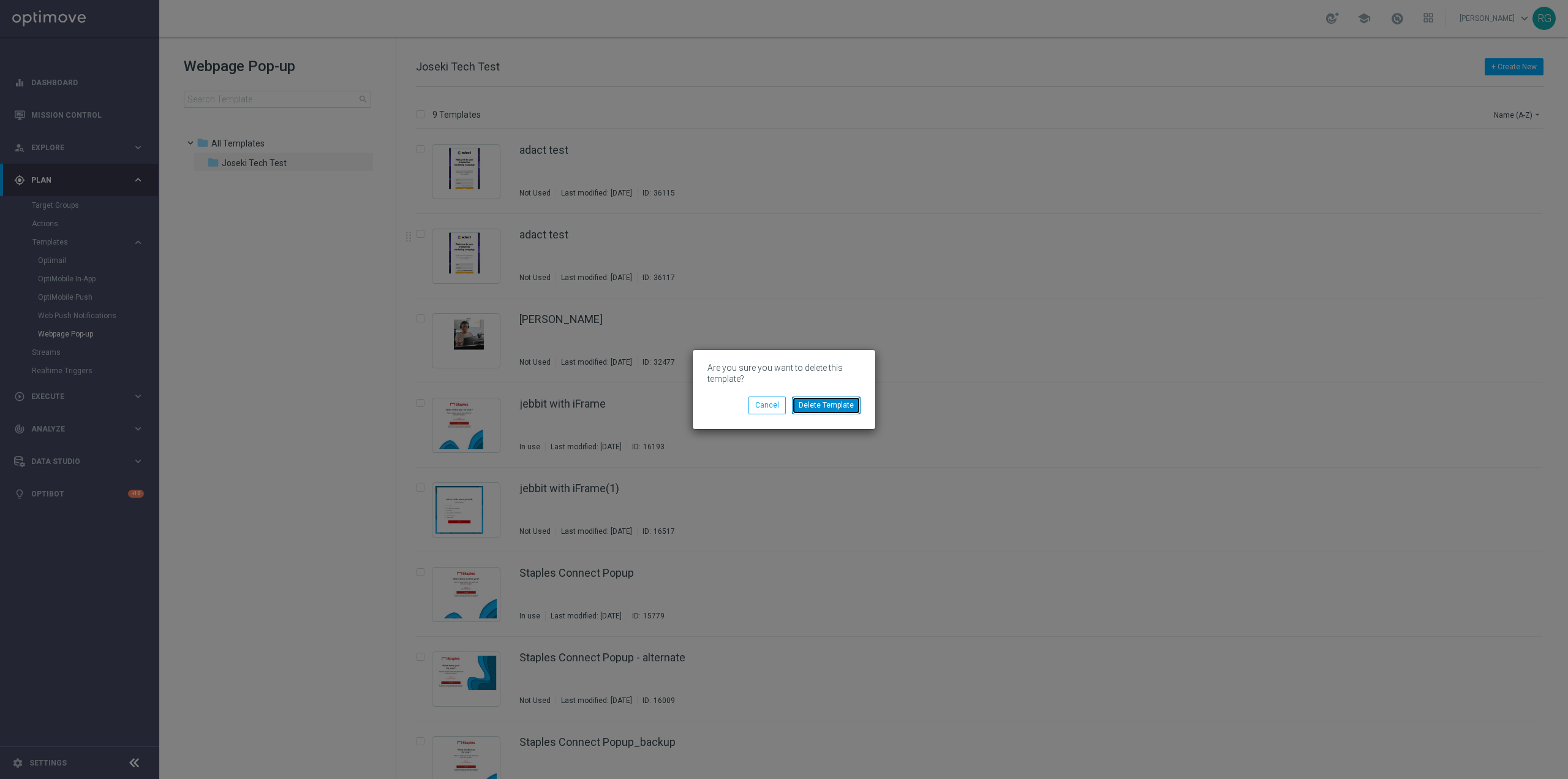
click at [832, 404] on button "Delete Template" at bounding box center [826, 405] width 68 height 17
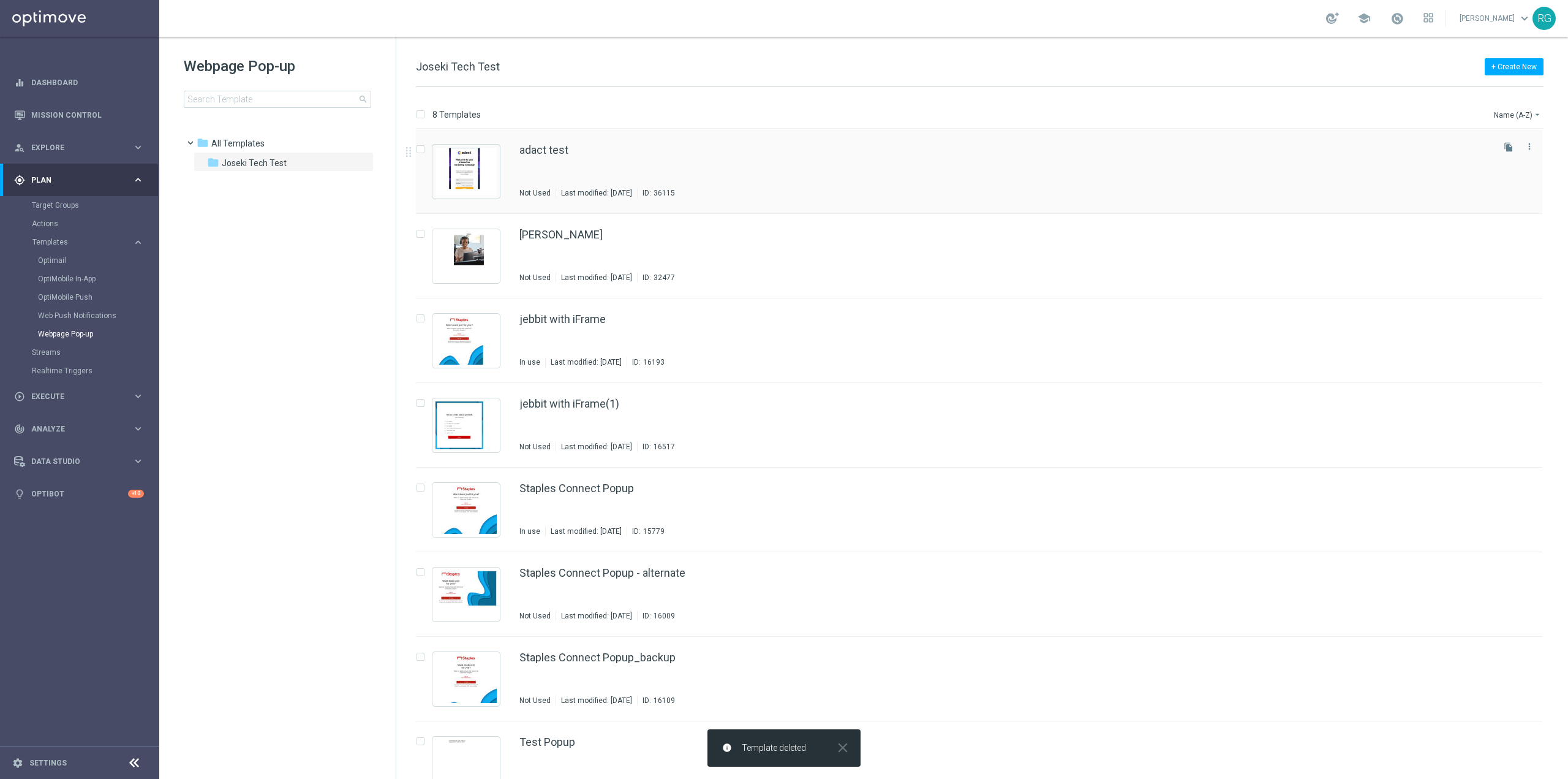
click at [811, 148] on div "adact test" at bounding box center [1005, 150] width 971 height 11
